Goal: Task Accomplishment & Management: Manage account settings

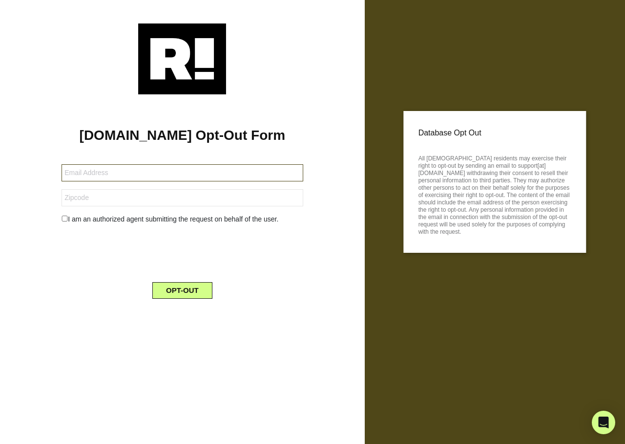
type input "nancer165@aol.com"
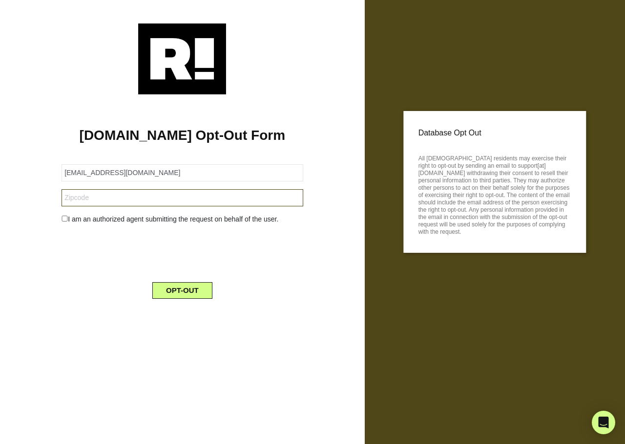
type input "33891"
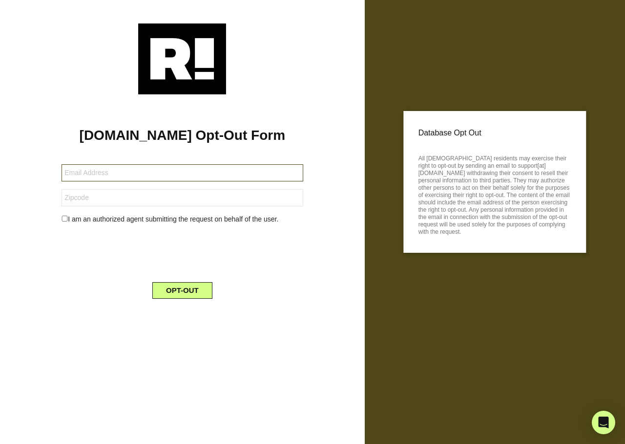
type input "[EMAIL_ADDRESS][DOMAIN_NAME]"
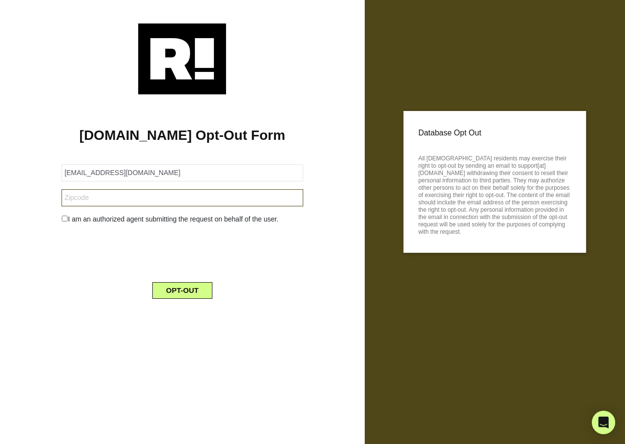
type input "27030"
